Goal: Navigation & Orientation: Find specific page/section

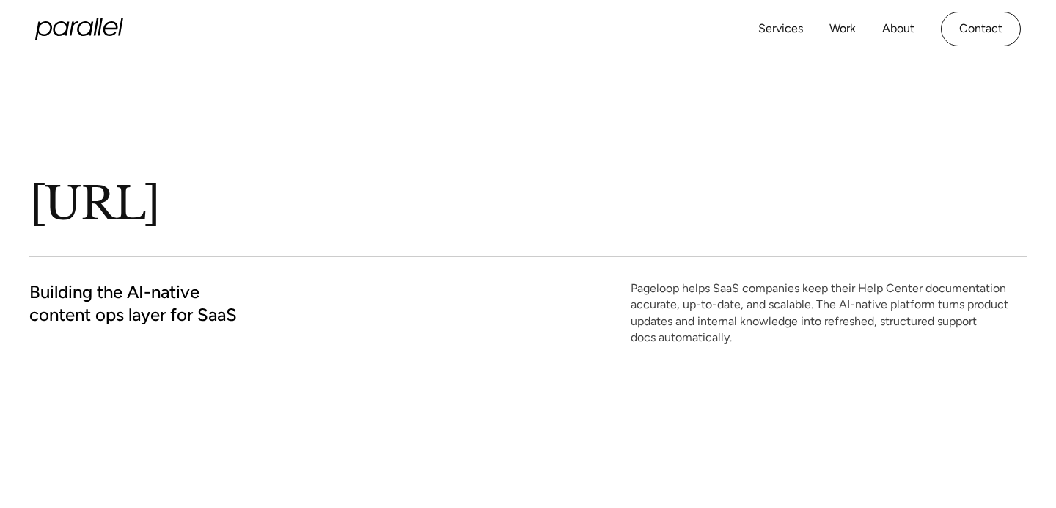
click at [95, 28] on icon "home" at bounding box center [96, 27] width 5 height 18
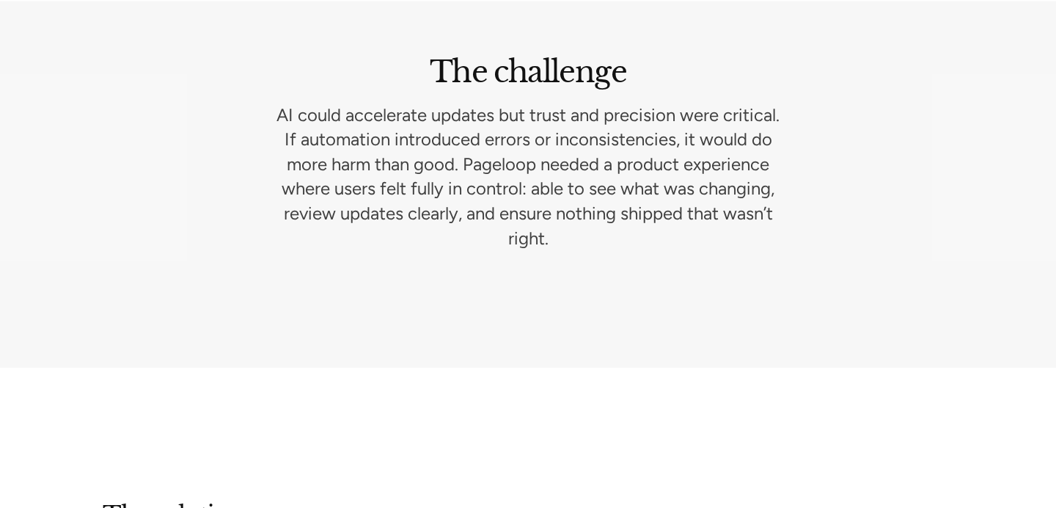
scroll to position [2163, 0]
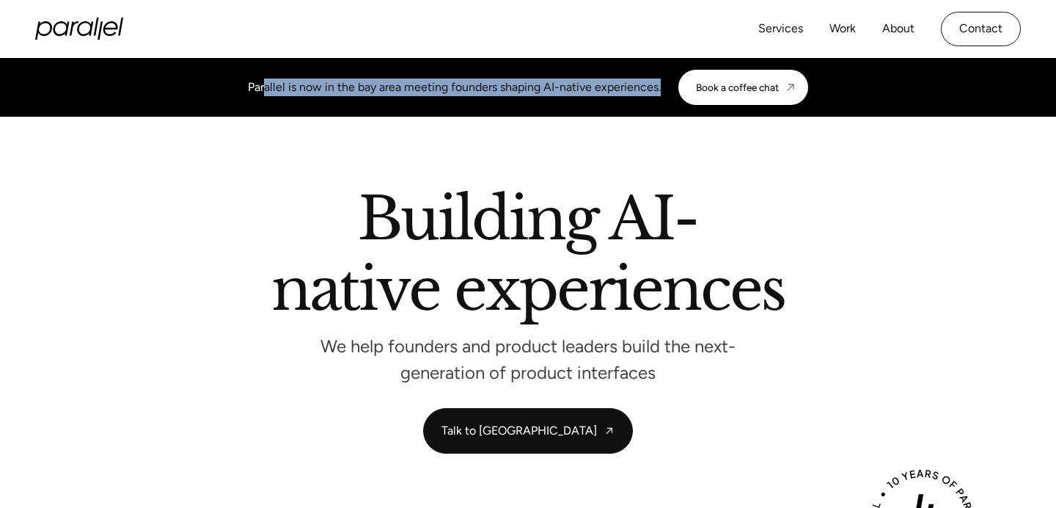
drag, startPoint x: 262, startPoint y: 90, endPoint x: 554, endPoint y: 98, distance: 292.0
click at [554, 98] on div "Parallel is now in the bay area meeting founders shaping AI-native experiences.…" at bounding box center [528, 87] width 560 height 35
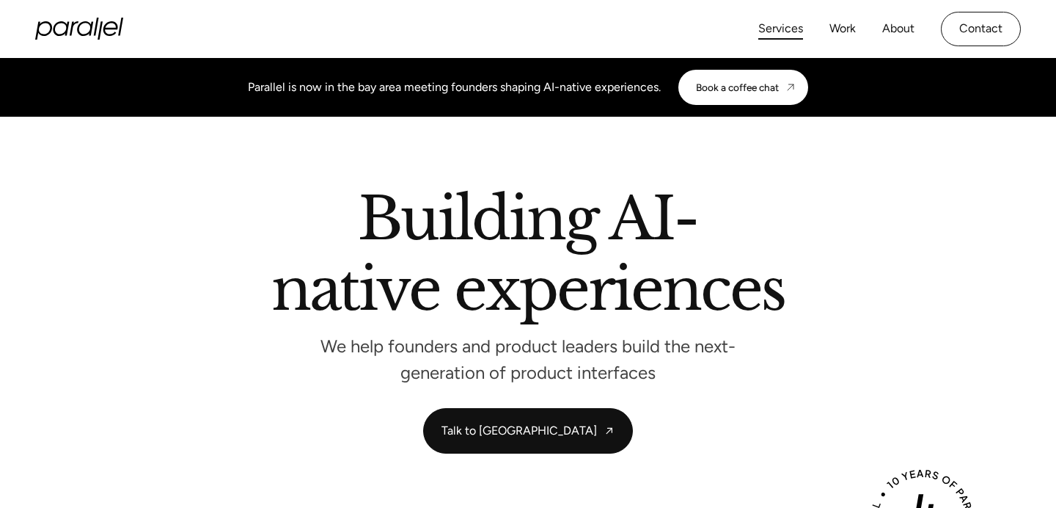
click at [770, 34] on link "Services" at bounding box center [780, 28] width 45 height 21
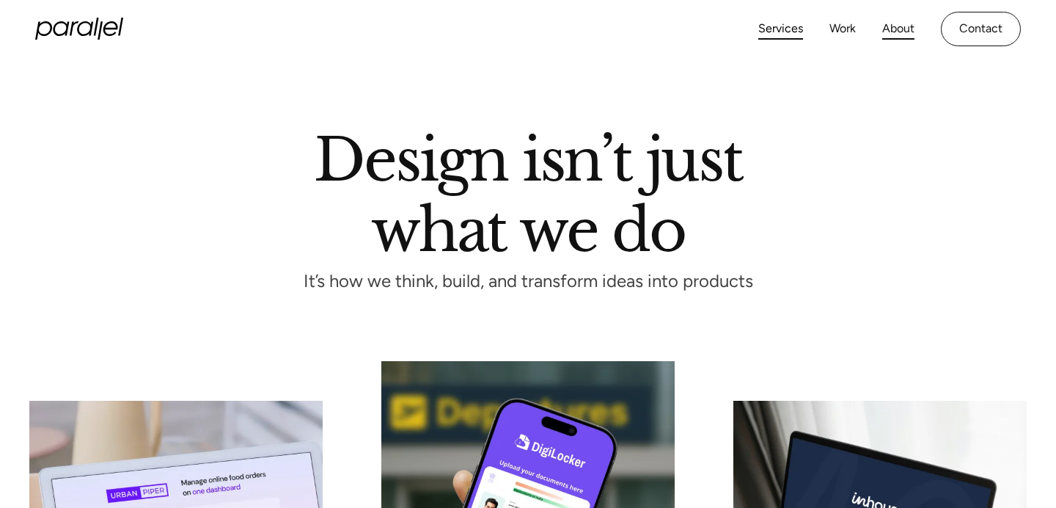
click at [904, 18] on div "Services Work About Careers Contact" at bounding box center [889, 29] width 263 height 34
click at [900, 29] on link "About" at bounding box center [898, 28] width 32 height 21
